Goal: Task Accomplishment & Management: Manage account settings

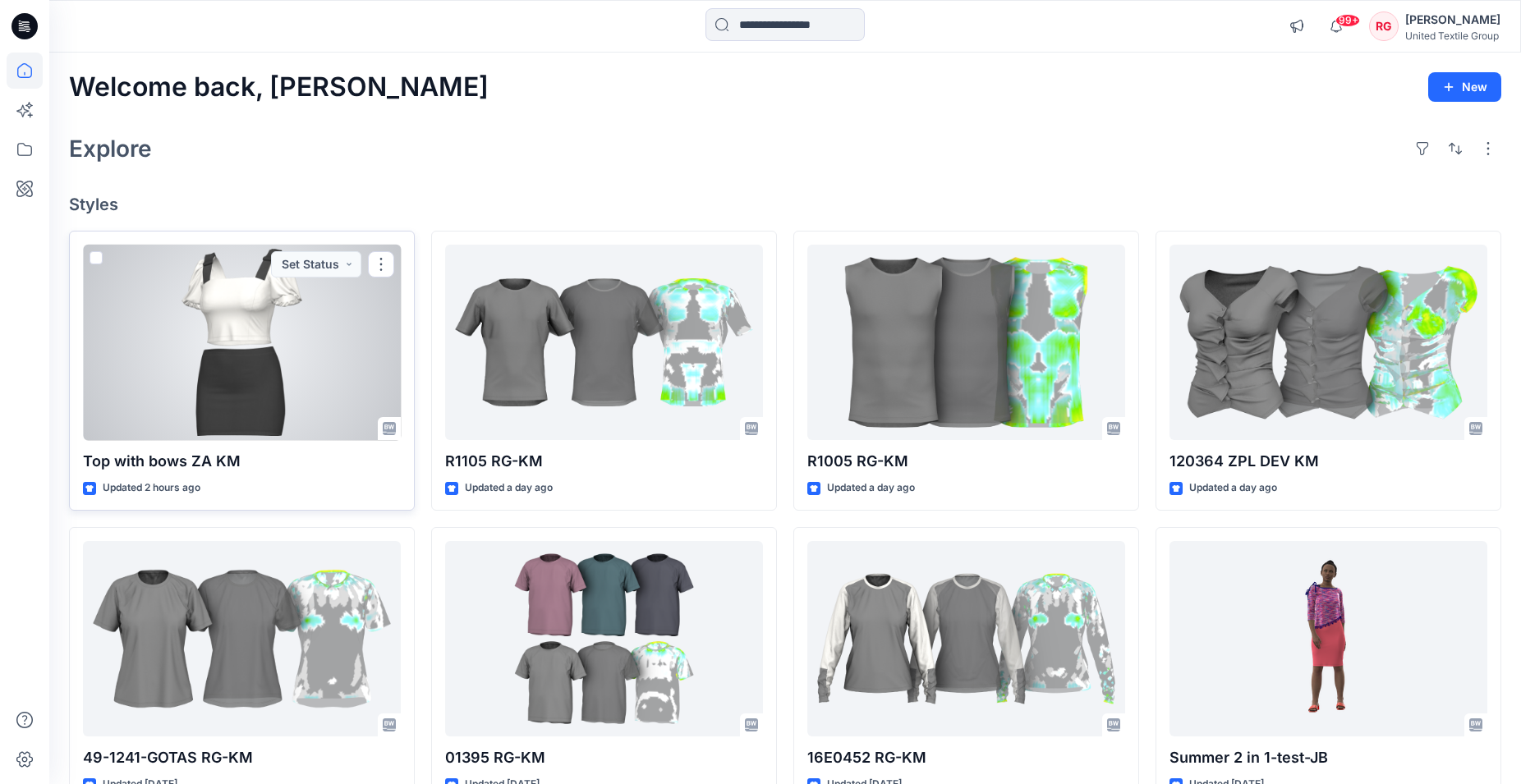
click at [235, 351] on div at bounding box center [242, 343] width 317 height 196
click at [281, 297] on div at bounding box center [242, 343] width 317 height 196
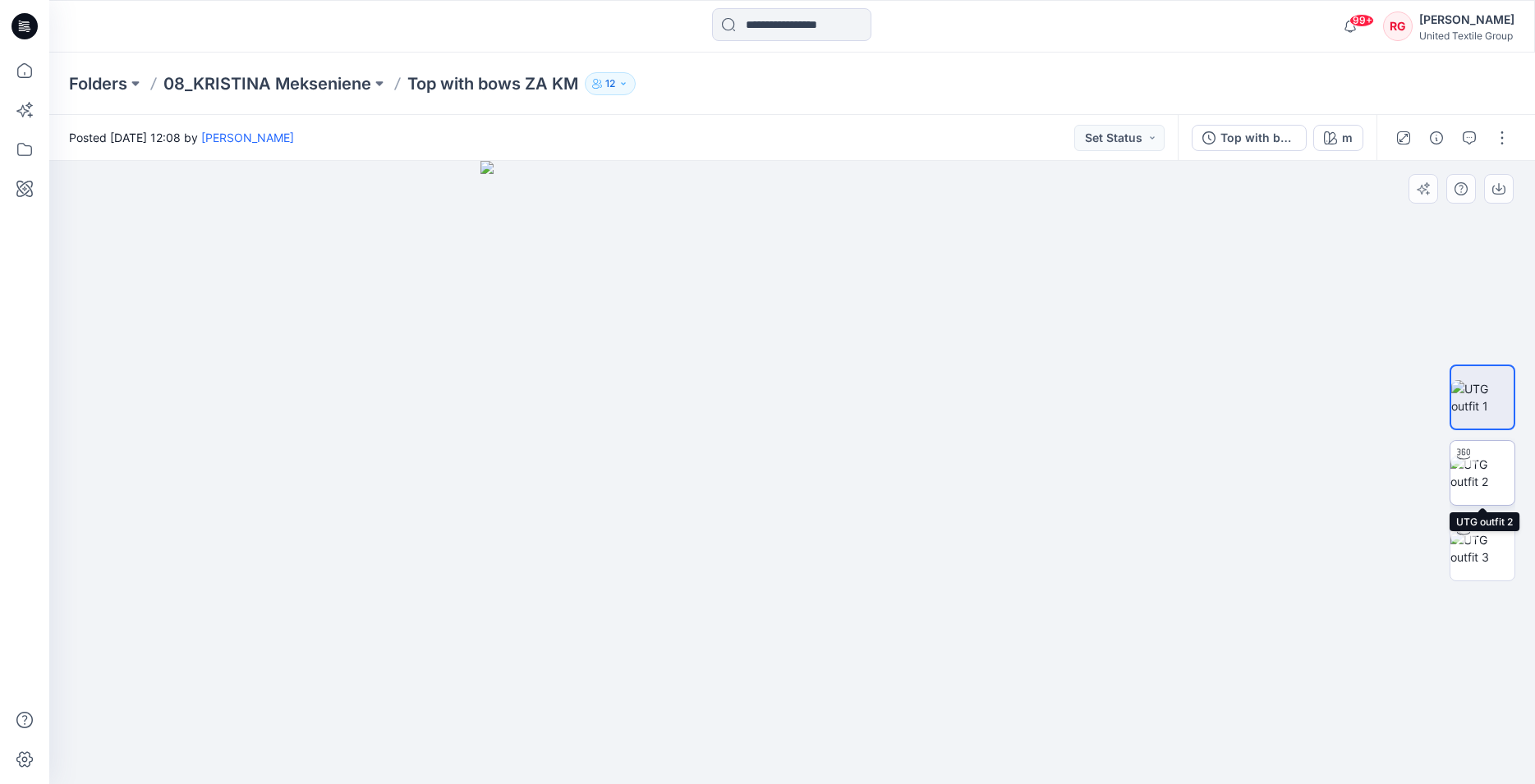
click at [1504, 461] on img at bounding box center [1482, 472] width 64 height 35
drag, startPoint x: 755, startPoint y: 455, endPoint x: 739, endPoint y: 575, distance: 121.1
drag, startPoint x: 566, startPoint y: 489, endPoint x: 511, endPoint y: 496, distance: 55.4
click at [514, 496] on img at bounding box center [751, 472] width 1601 height 623
drag, startPoint x: 790, startPoint y: 762, endPoint x: 841, endPoint y: 735, distance: 57.7
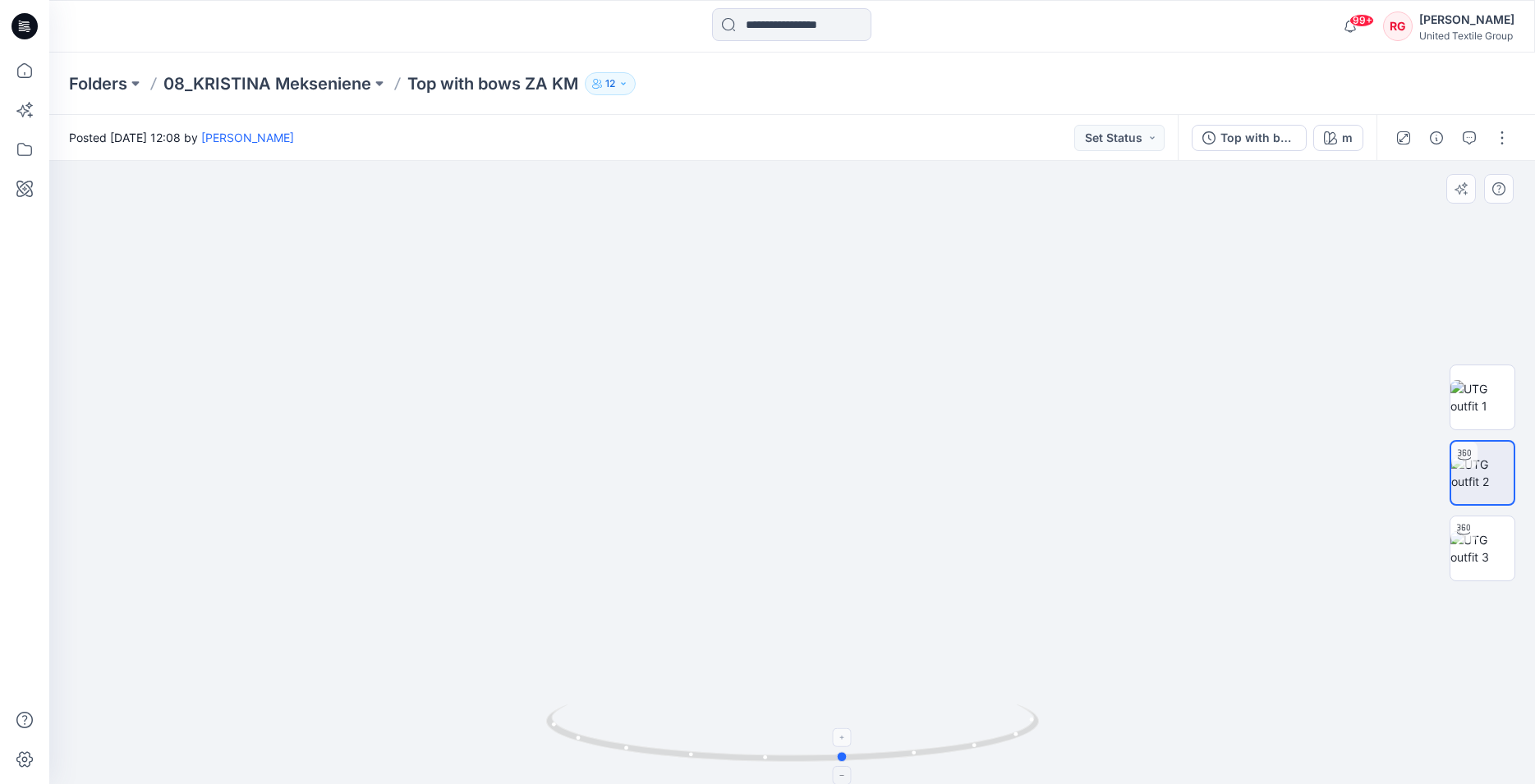
click at [841, 735] on icon at bounding box center [795, 735] width 497 height 62
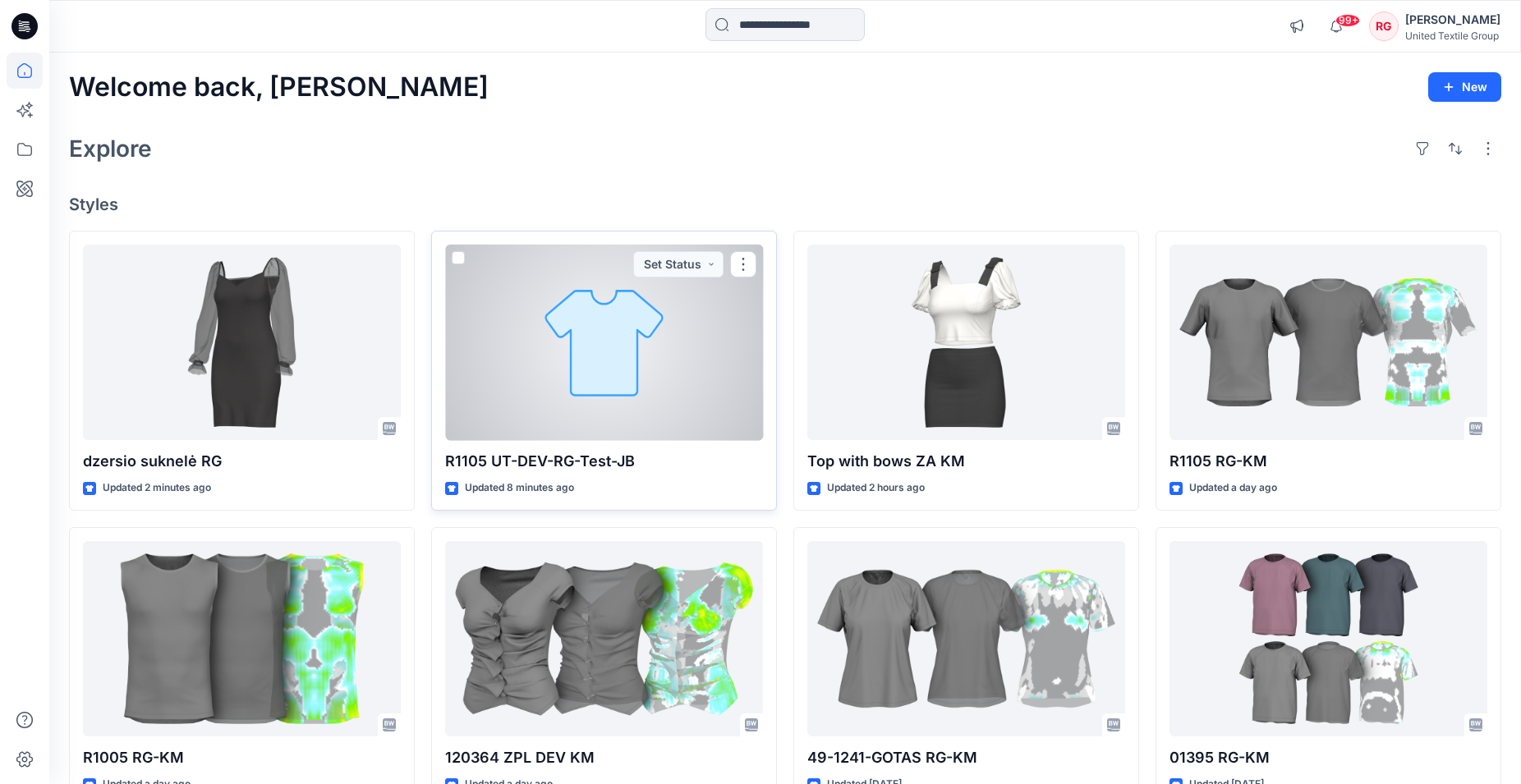
click at [603, 368] on div at bounding box center [604, 343] width 317 height 196
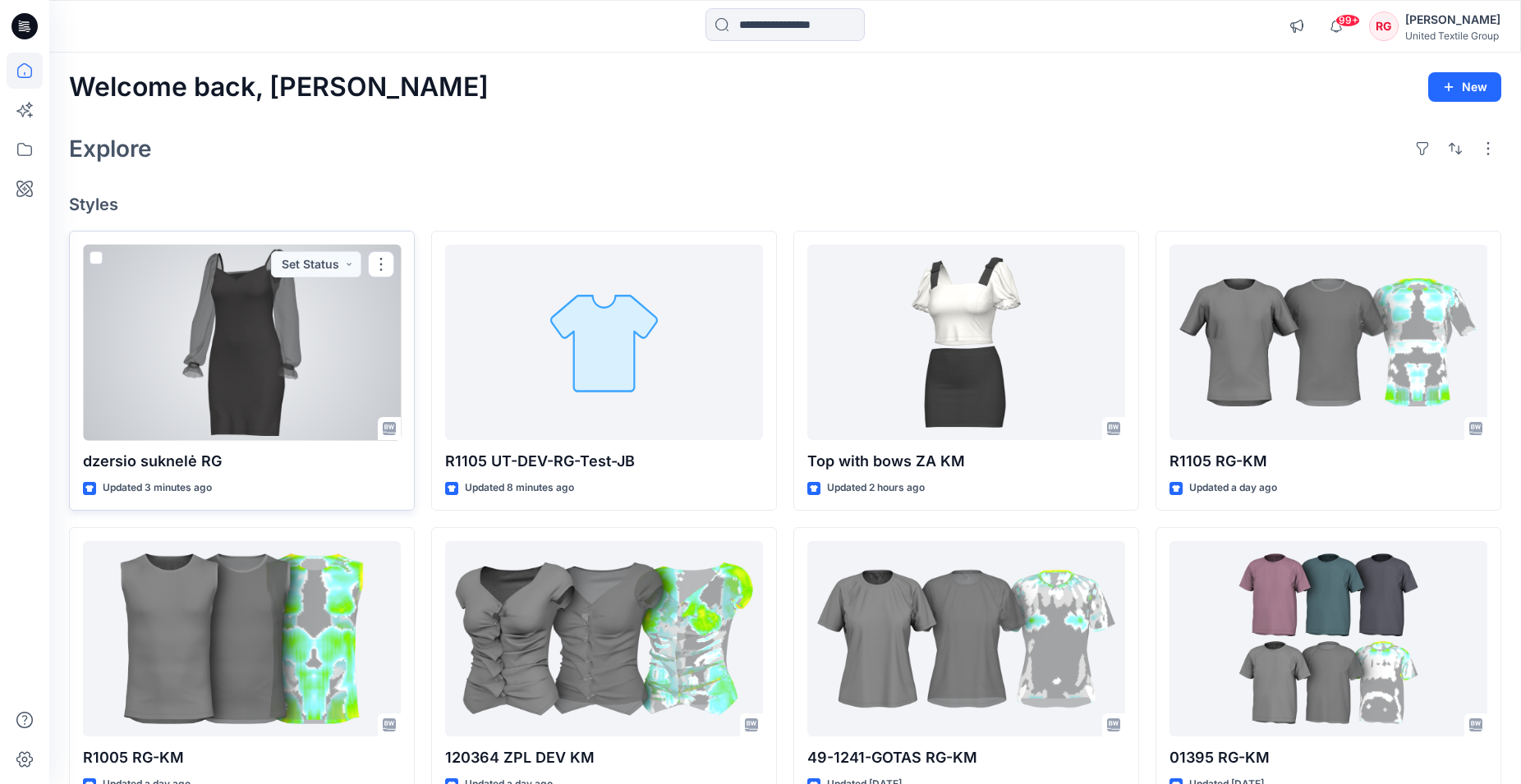
click at [271, 343] on div at bounding box center [242, 343] width 317 height 196
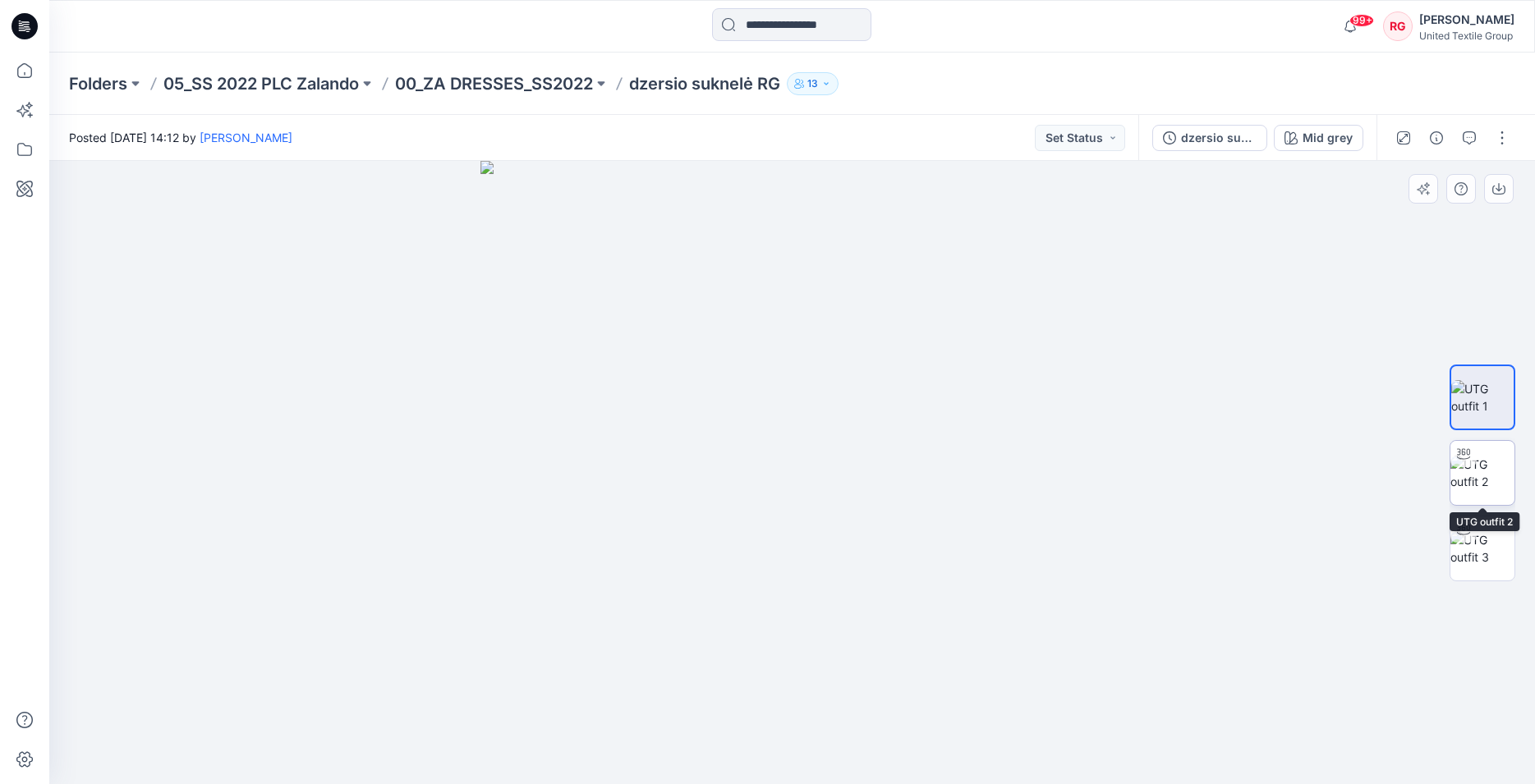
click at [1489, 473] on img at bounding box center [1482, 472] width 64 height 35
click at [1505, 143] on button "button" at bounding box center [1501, 138] width 26 height 26
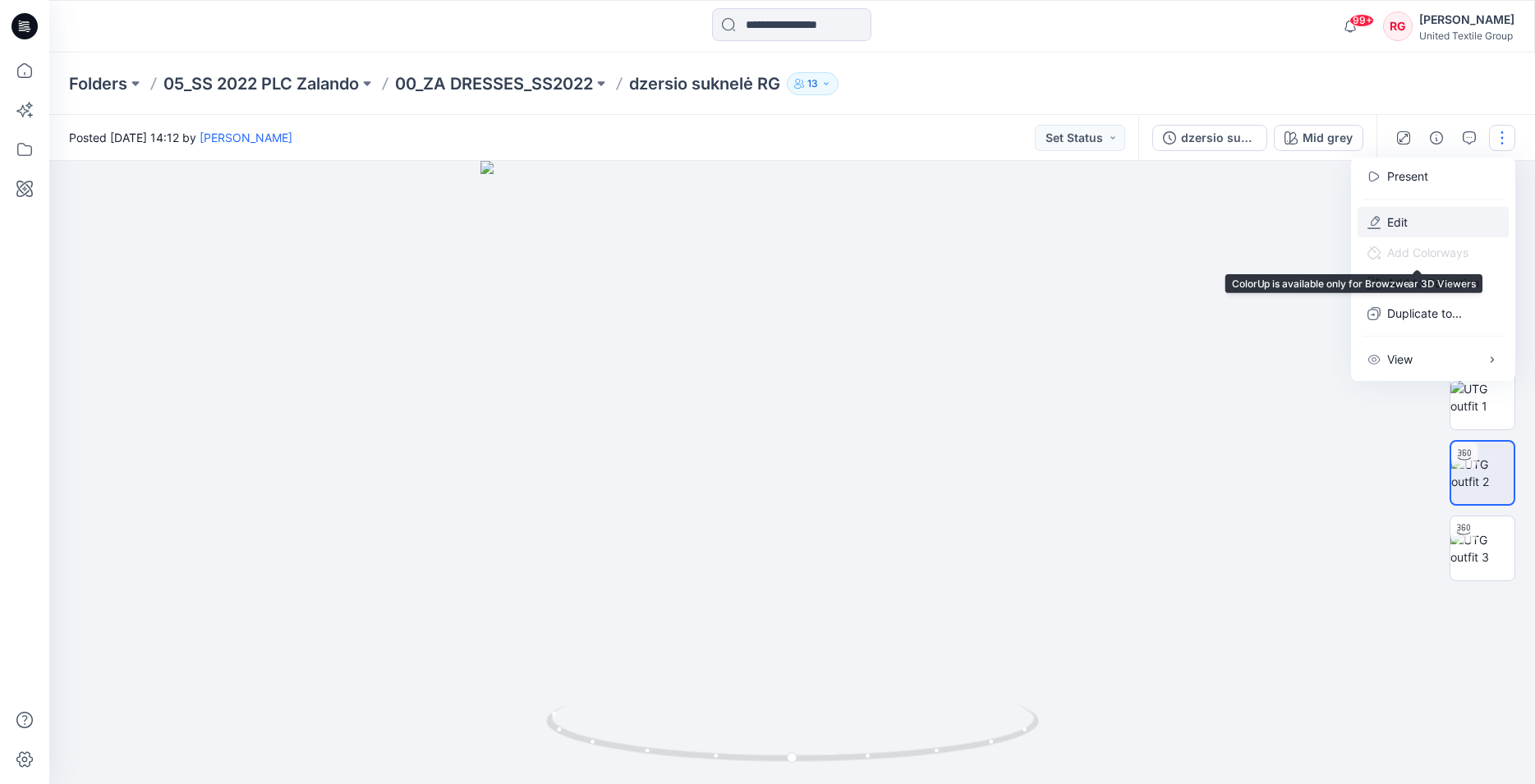
click at [1397, 226] on p "Edit" at bounding box center [1397, 222] width 21 height 17
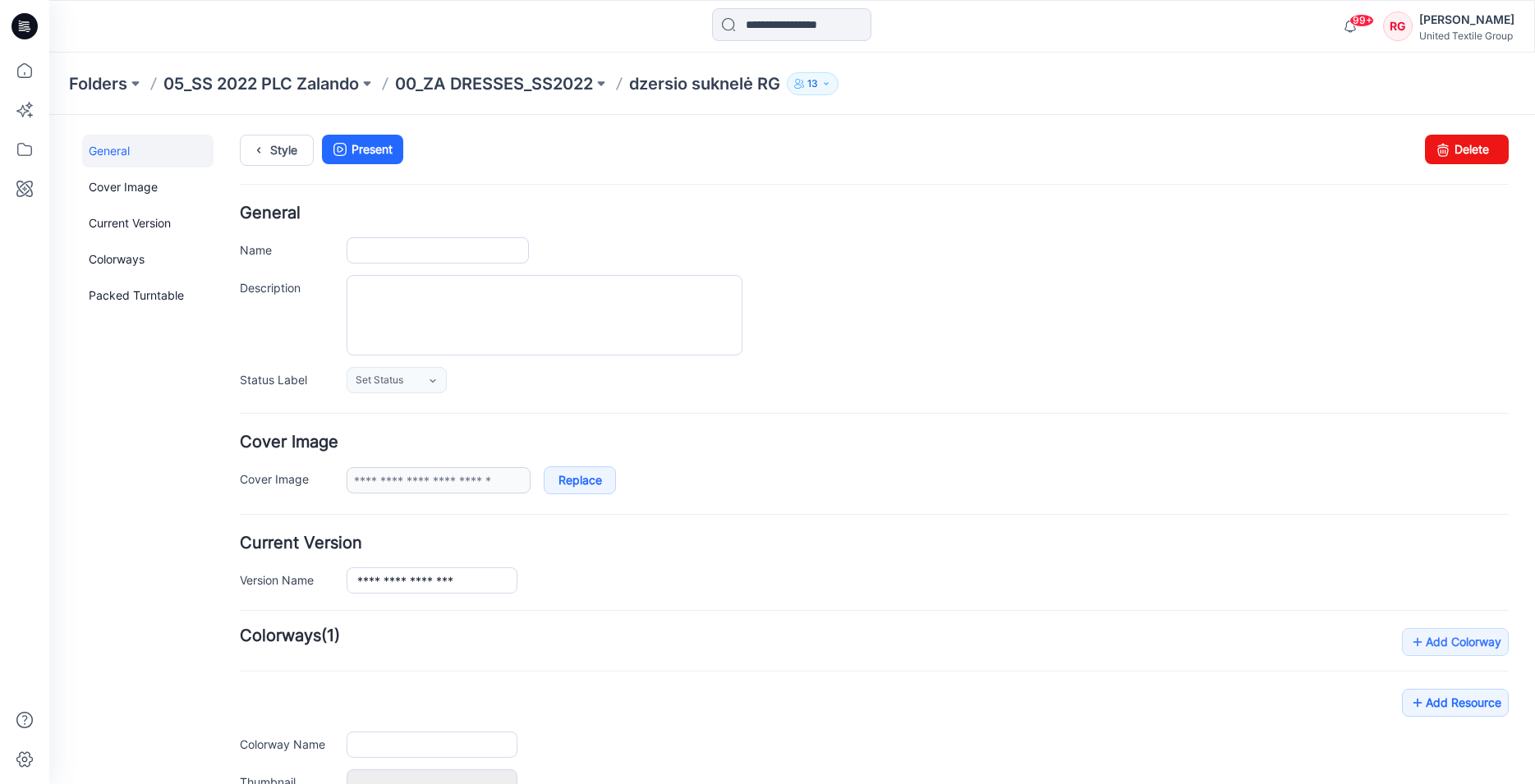
type input "**********"
type input "********"
type input "**********"
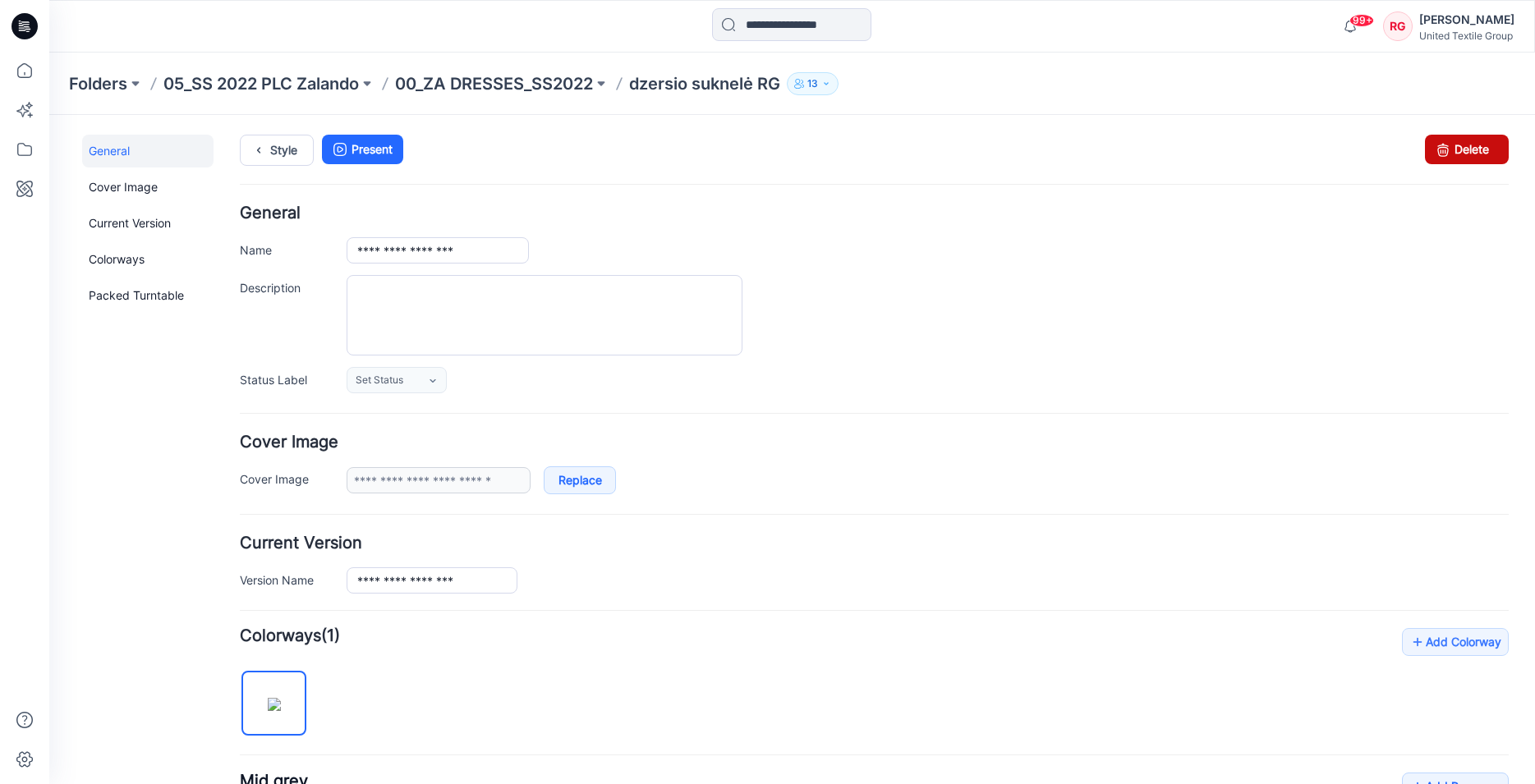
click at [1447, 154] on link "Delete" at bounding box center [1467, 149] width 84 height 30
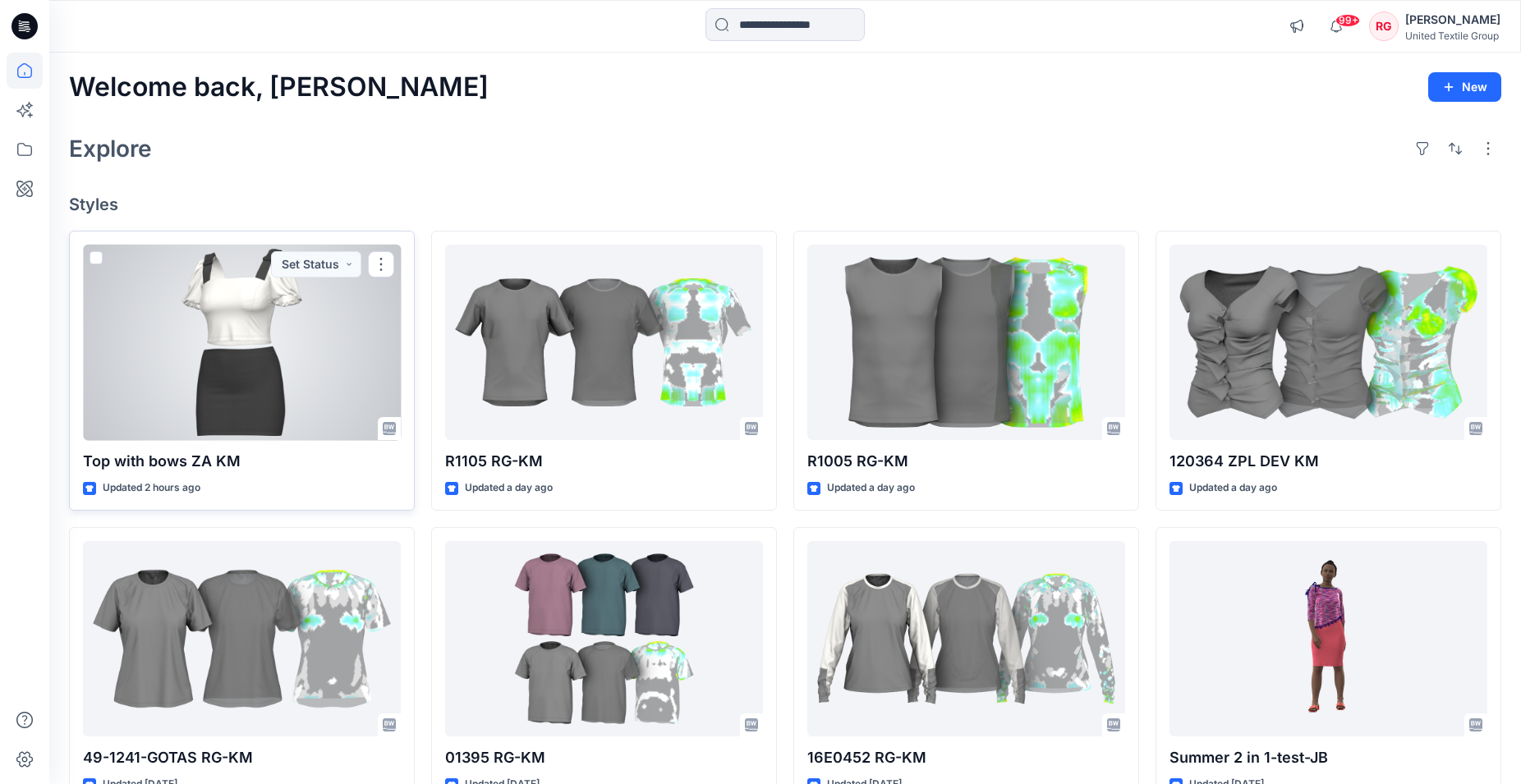
click at [317, 314] on div at bounding box center [242, 343] width 317 height 196
